Goal: Information Seeking & Learning: Learn about a topic

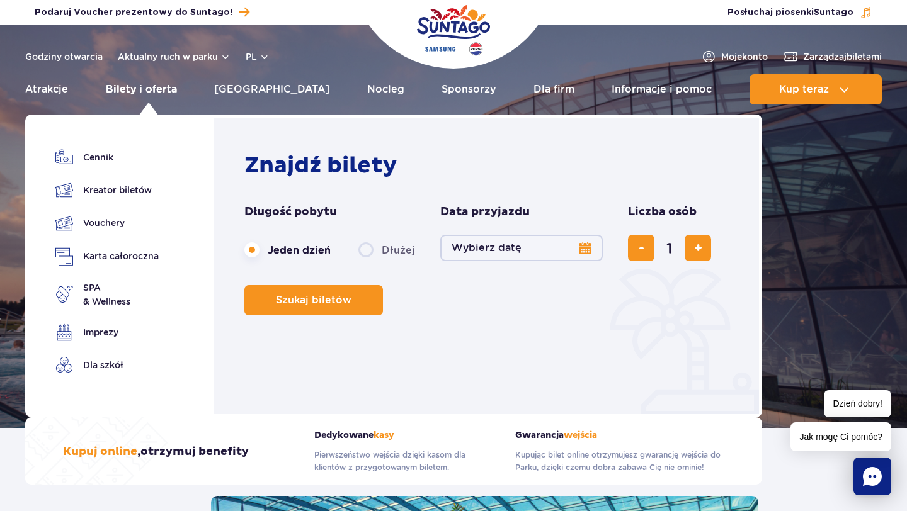
click at [158, 96] on link "Bilety i oferta" at bounding box center [141, 89] width 71 height 30
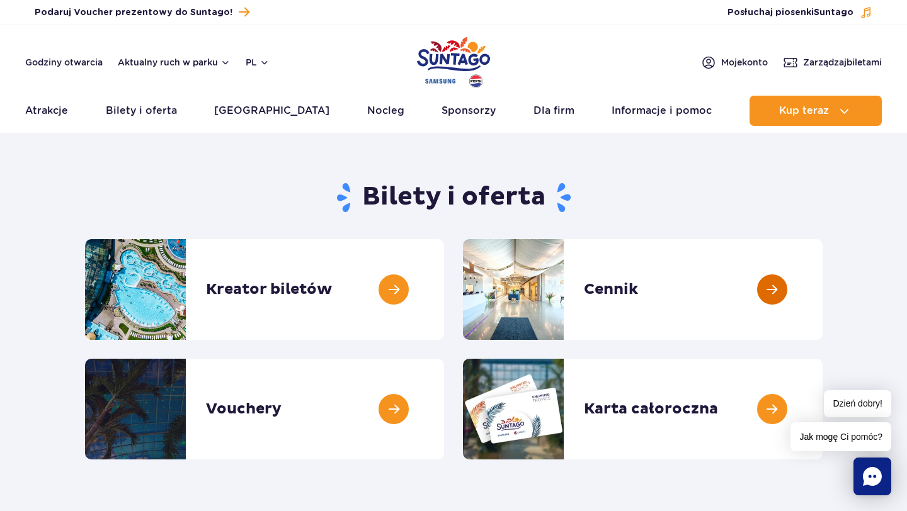
click at [822, 302] on link at bounding box center [822, 289] width 0 height 101
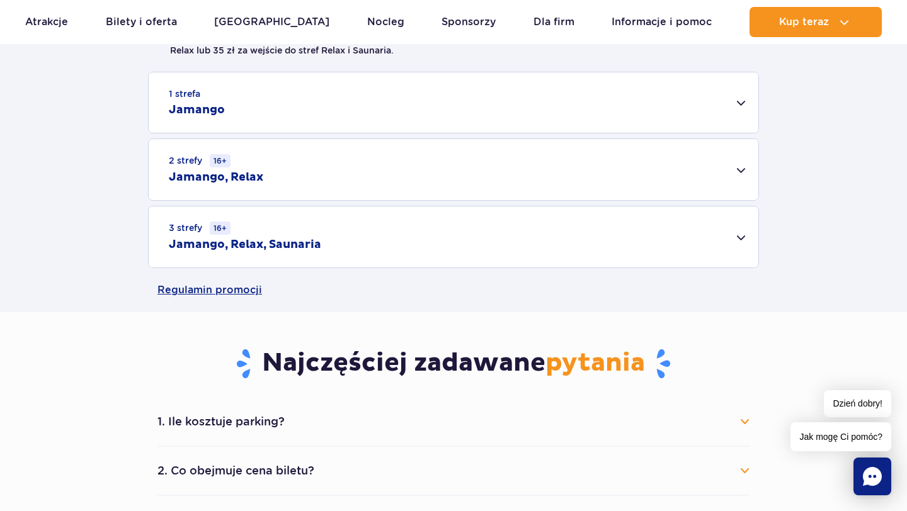
scroll to position [396, 0]
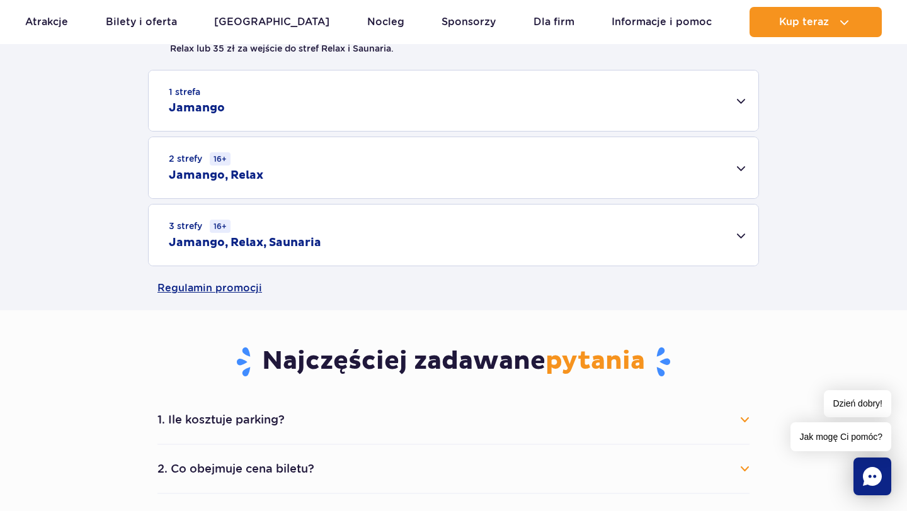
click at [743, 108] on div "1 strefa Jamango" at bounding box center [454, 101] width 610 height 60
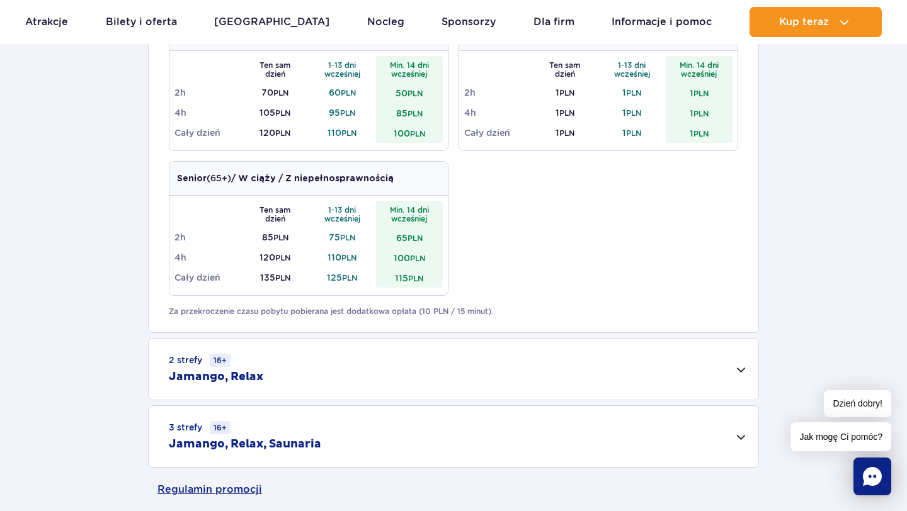
scroll to position [661, 0]
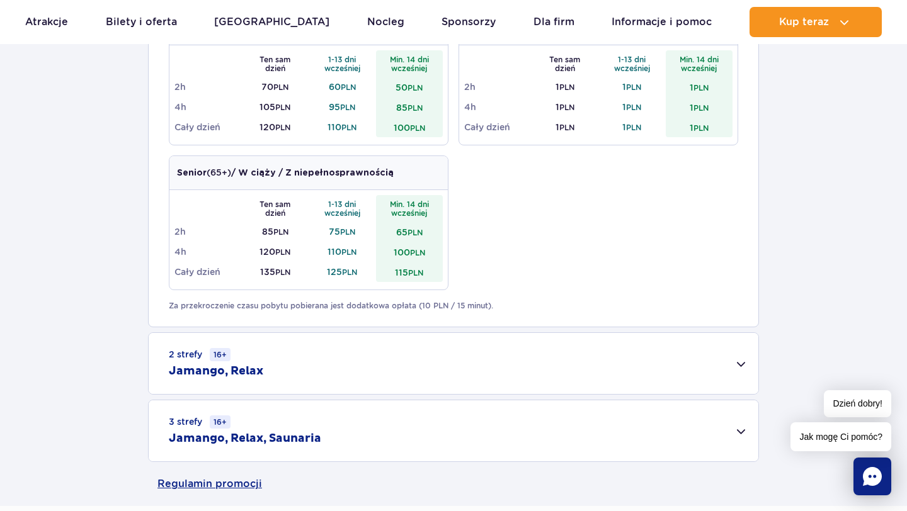
click at [676, 382] on div "2 strefy 16+ Jamango, Relax" at bounding box center [454, 363] width 610 height 61
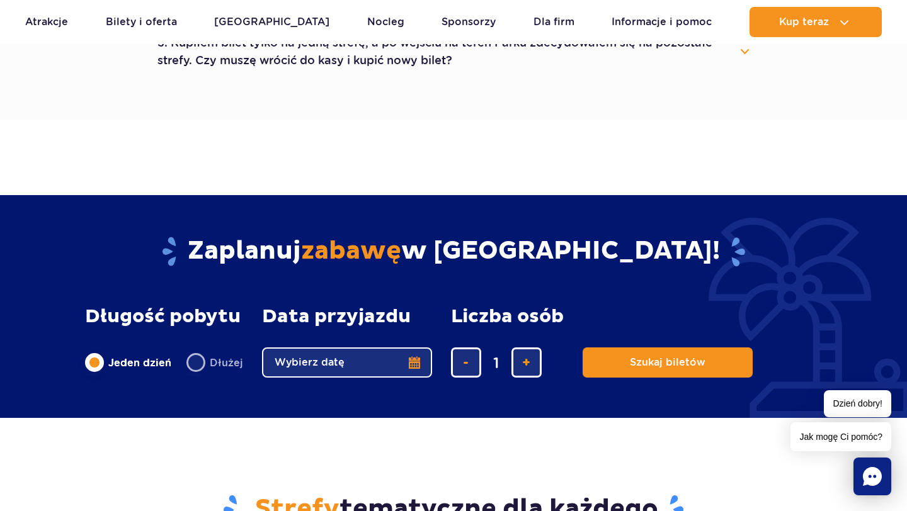
scroll to position [1317, 0]
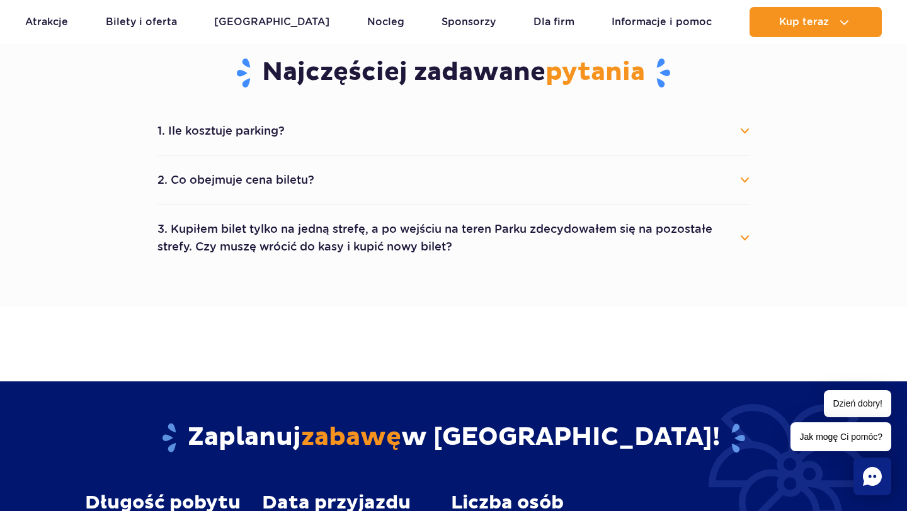
click at [258, 241] on button "3. Kupiłem bilet tylko na jedną strefę, a po wejściu na teren Parku zdecydowałe…" at bounding box center [453, 237] width 592 height 45
